Goal: Book appointment/travel/reservation

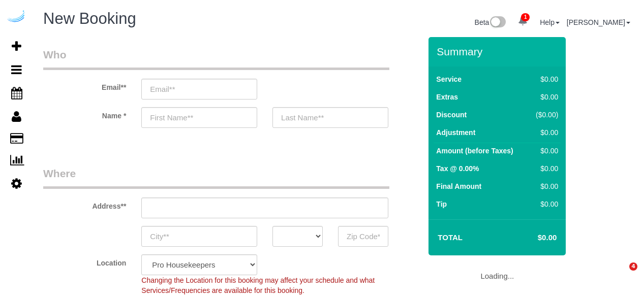
select select "4"
select select "number:9"
click at [225, 93] on input "email" at bounding box center [199, 89] width 116 height 21
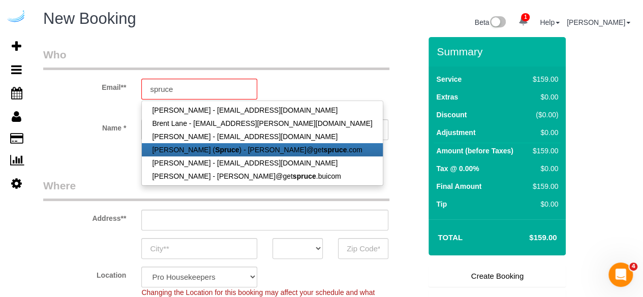
click at [216, 147] on strong "Spruce" at bounding box center [227, 150] width 24 height 8
type input "[PERSON_NAME][EMAIL_ADDRESS][DOMAIN_NAME]"
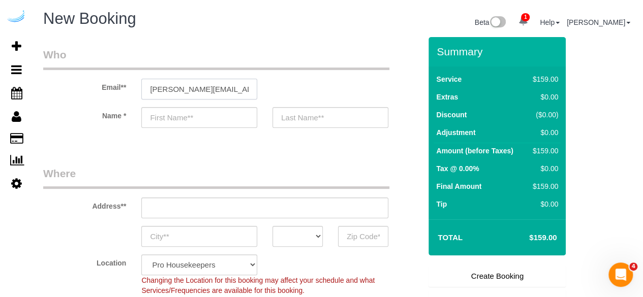
type input "[PERSON_NAME]"
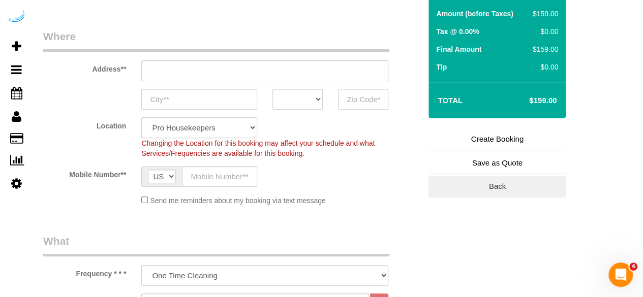
scroll to position [156, 0]
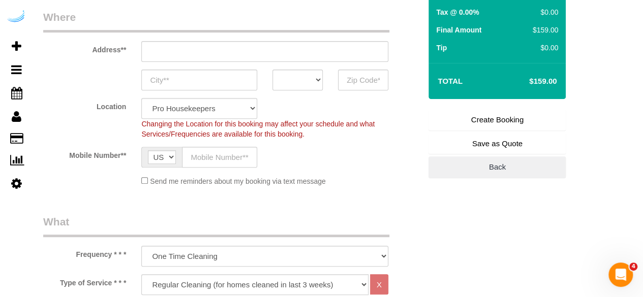
type input "[STREET_ADDRESS][PERSON_NAME]"
type input "Austin"
select select "[GEOGRAPHIC_DATA]"
type input "78704"
select select "9"
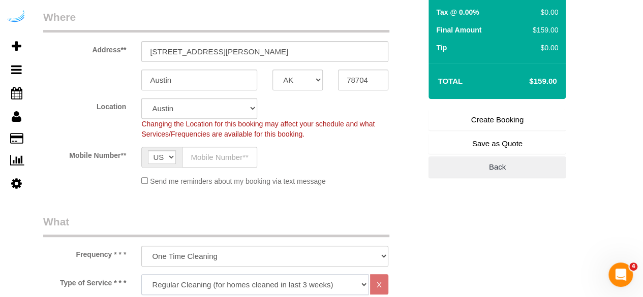
select select "object:1605"
click at [209, 279] on select "Deep Cleaning (for homes that have not been cleaned in 3+ weeks) Spruce Regular…" at bounding box center [254, 284] width 227 height 21
select select "6"
click at [141, 274] on select "Deep Cleaning (for homes that have not been cleaned in 3+ weeks) Spruce Regular…" at bounding box center [254, 284] width 227 height 21
select select "160"
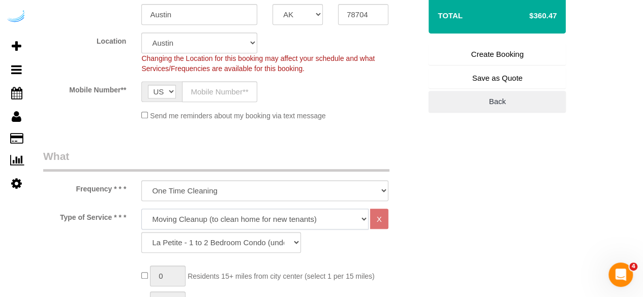
scroll to position [236, 0]
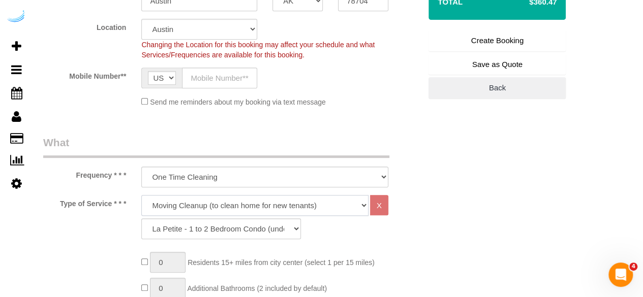
click at [274, 205] on select "Deep Cleaning (for homes that have not been cleaned in 3+ weeks) Spruce Regular…" at bounding box center [254, 205] width 227 height 21
select select "5"
click at [141, 195] on select "Deep Cleaning (for homes that have not been cleaned in 3+ weeks) Spruce Regular…" at bounding box center [254, 205] width 227 height 21
click at [219, 234] on select "La Petite - 1 to 2 Bedroom Condo (under 1000 sq. ft.) La Petite II - 2 Bedroom …" at bounding box center [221, 228] width 160 height 21
select select "95"
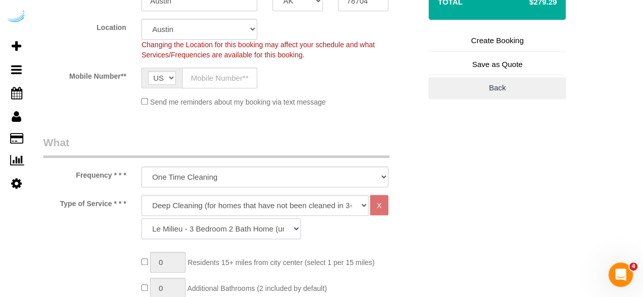
click at [141, 218] on select "La Petite - 1 to 2 Bedroom Condo (under 1000 sq. ft.) La Petite II - 2 Bedroom …" at bounding box center [221, 228] width 160 height 21
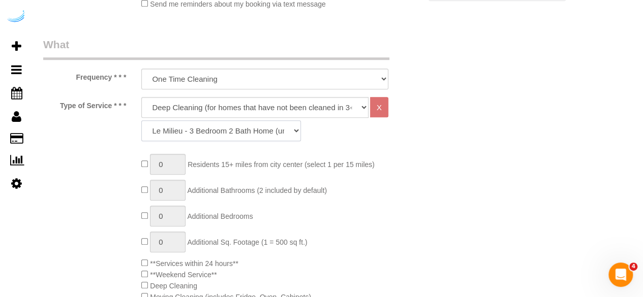
scroll to position [334, 0]
type input "1"
click at [283, 131] on select "La Petite - 1 to 2 Bedroom Condo (under 1000 sq. ft.) La Petite II - 2 Bedroom …" at bounding box center [221, 130] width 160 height 21
type input "1"
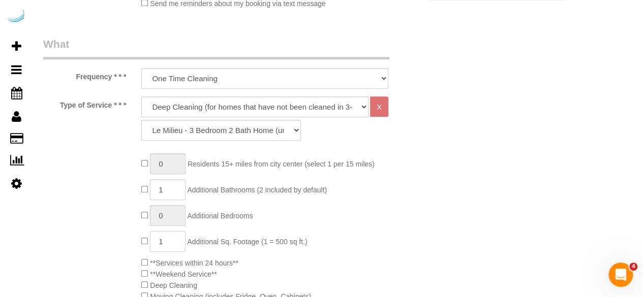
click at [179, 237] on input "1" at bounding box center [168, 241] width 36 height 21
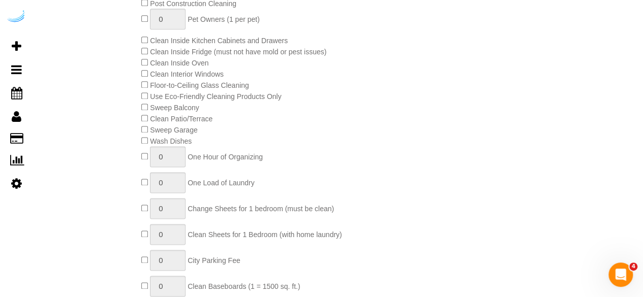
scroll to position [611, 0]
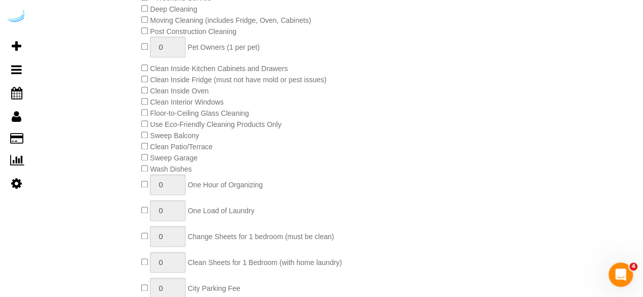
type input "2"
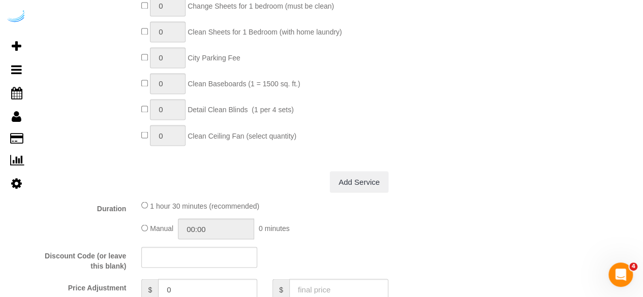
scroll to position [842, 0]
